Goal: Task Accomplishment & Management: Manage account settings

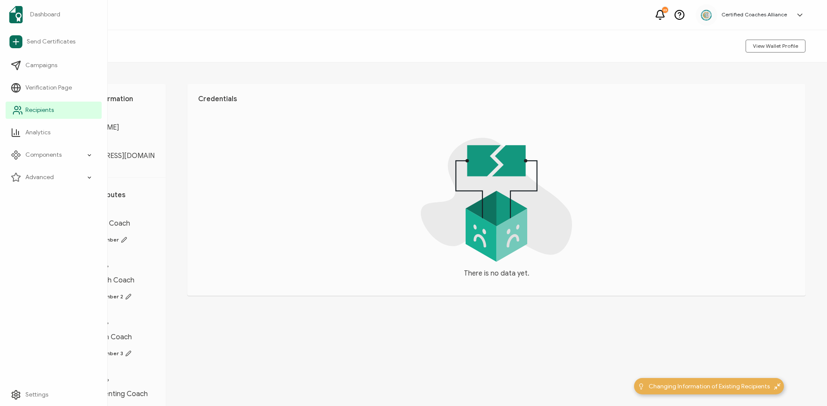
click at [38, 113] on span "Recipients" at bounding box center [39, 110] width 28 height 9
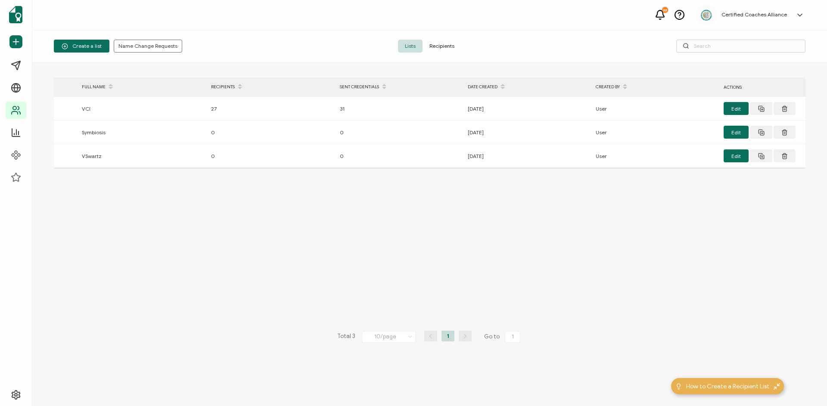
click at [447, 50] on span "Recipients" at bounding box center [442, 46] width 39 height 13
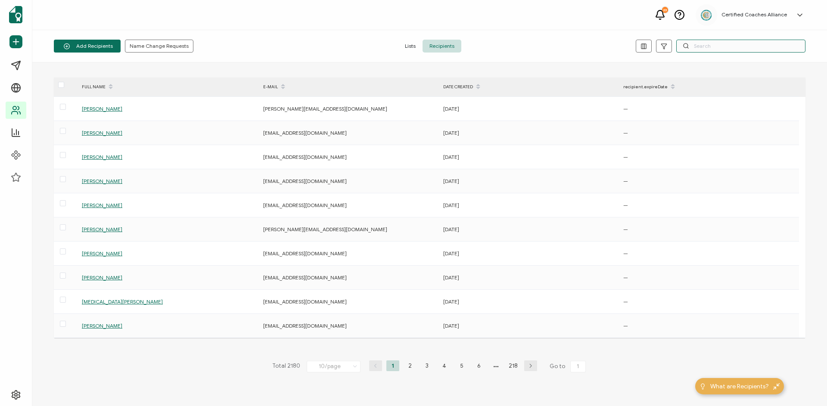
click at [711, 45] on input "text" at bounding box center [741, 46] width 129 height 13
paste input "[PERSON_NAME][EMAIL_ADDRESS][DOMAIN_NAME]"
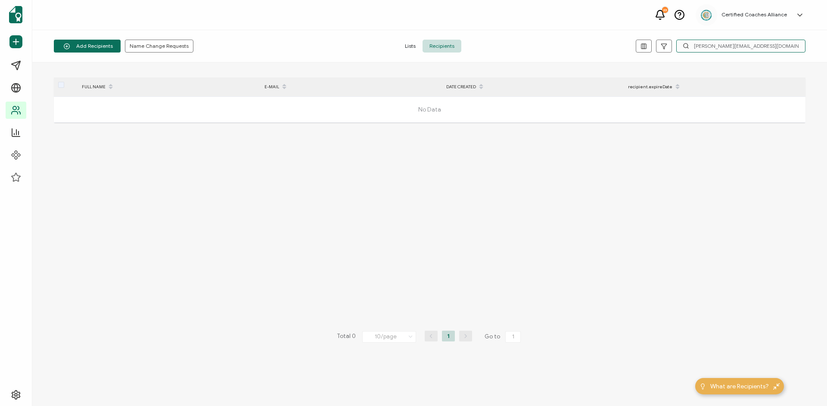
click at [695, 47] on input "[PERSON_NAME][EMAIL_ADDRESS][DOMAIN_NAME]" at bounding box center [741, 46] width 129 height 13
click at [734, 40] on input "[PERSON_NAME][EMAIL_ADDRESS][DOMAIN_NAME]" at bounding box center [741, 46] width 129 height 13
click at [765, 51] on input "[PERSON_NAME][EMAIL_ADDRESS][DOMAIN_NAME]" at bounding box center [741, 46] width 129 height 13
click at [760, 49] on input "[PERSON_NAME][EMAIL_ADDRESS][DOMAIN_NAME]" at bounding box center [741, 46] width 129 height 13
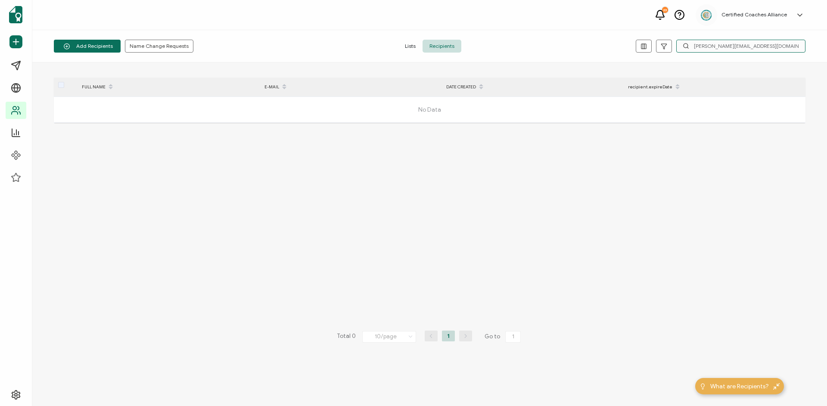
click at [760, 49] on input "[PERSON_NAME][EMAIL_ADDRESS][DOMAIN_NAME]" at bounding box center [741, 46] width 129 height 13
paste input "[PERSON_NAME]"
type input "[PERSON_NAME]"
